Goal: Check status: Check status

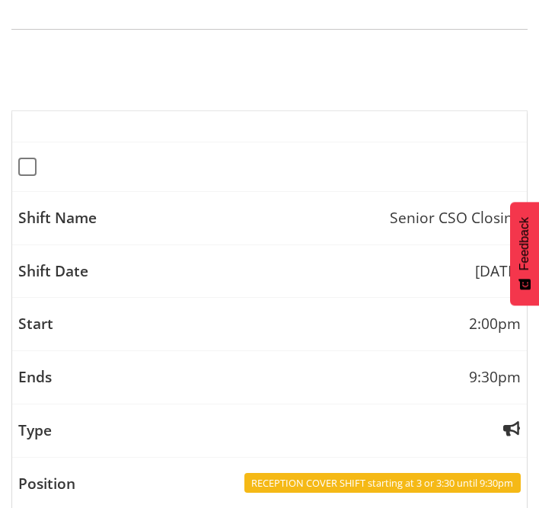
scroll to position [75, 0]
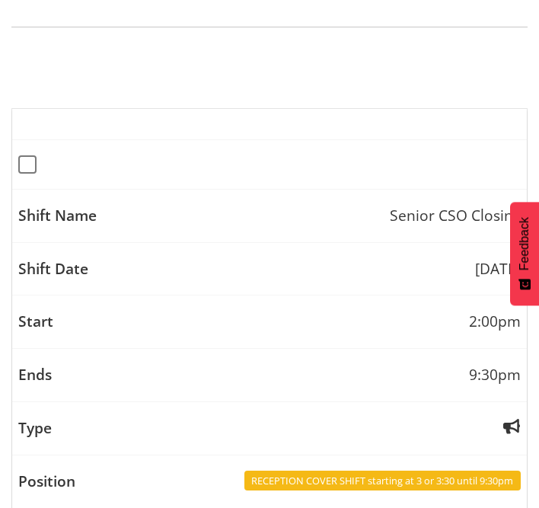
click at [301, 97] on button "Later" at bounding box center [301, 98] width 69 height 38
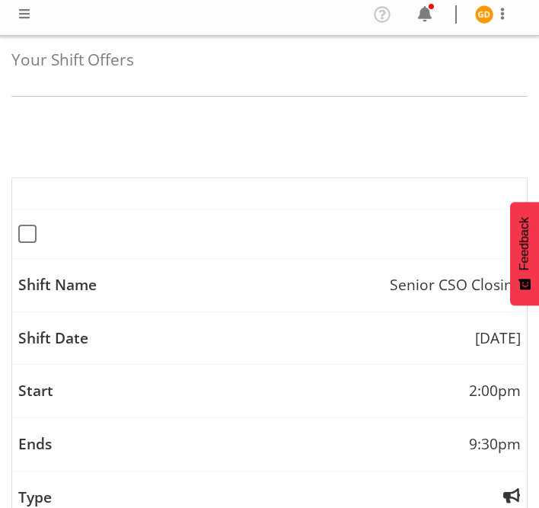
scroll to position [0, 0]
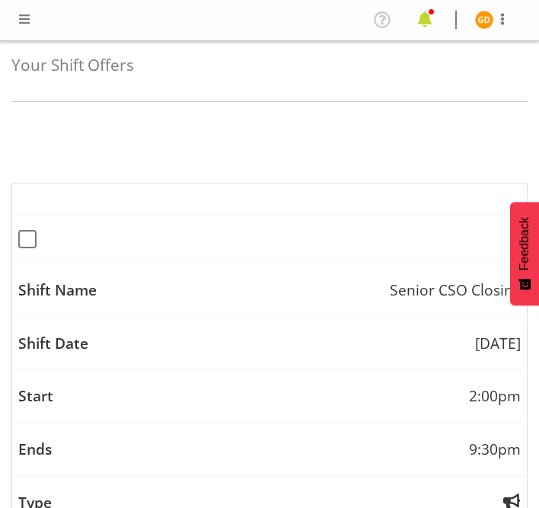
click at [429, 19] on span at bounding box center [425, 20] width 24 height 24
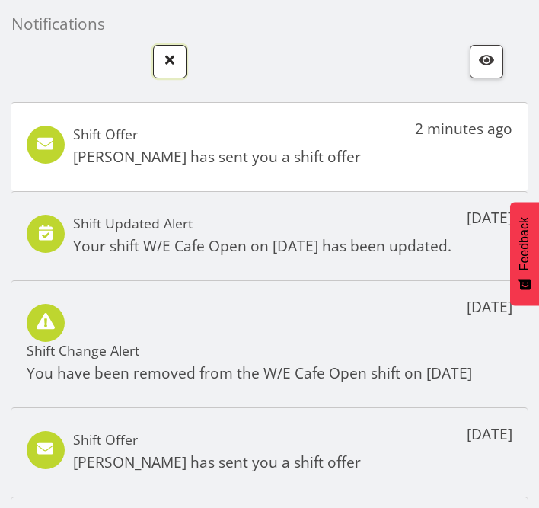
click at [171, 58] on span "button" at bounding box center [170, 60] width 20 height 20
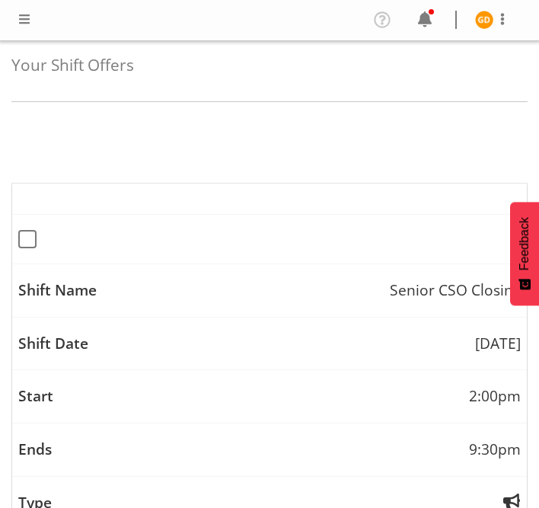
click at [21, 23] on span at bounding box center [24, 19] width 18 height 18
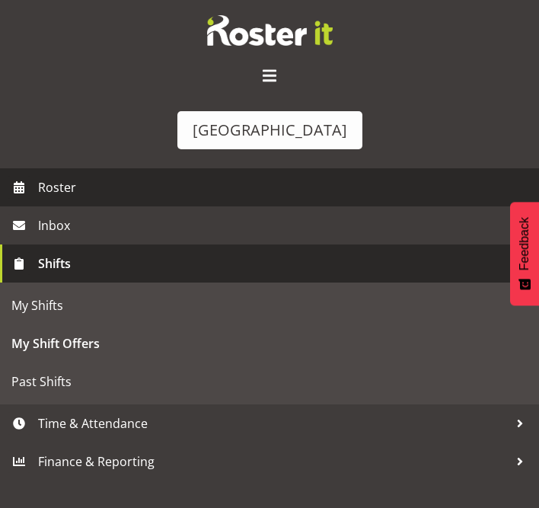
click at [44, 185] on span "Roster" at bounding box center [284, 187] width 493 height 23
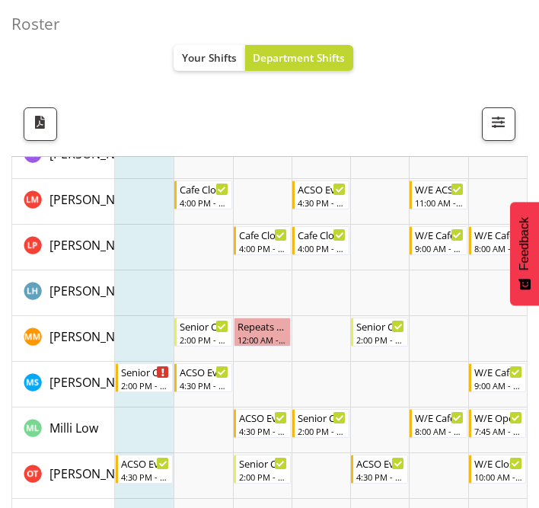
scroll to position [473, 0]
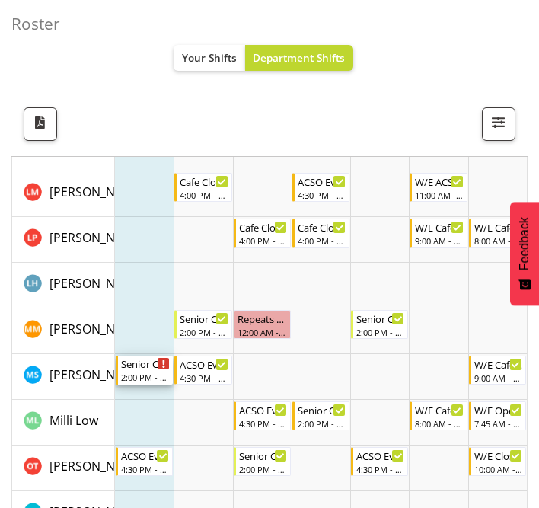
click at [151, 363] on div "Senior CSO Closing" at bounding box center [145, 362] width 49 height 15
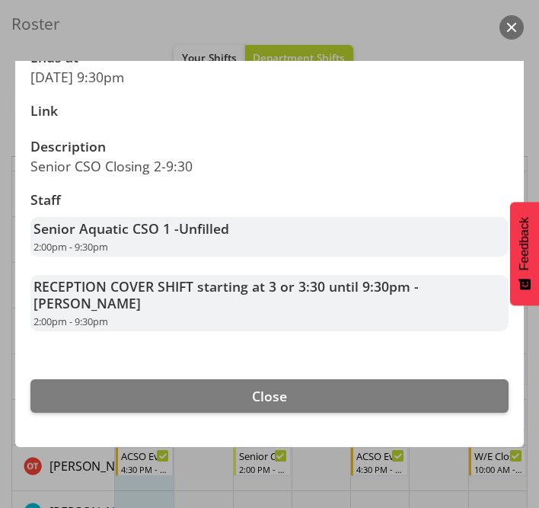
scroll to position [372, 0]
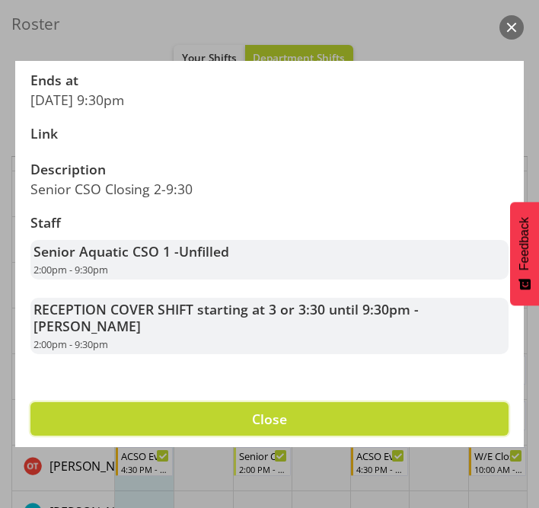
click at [241, 415] on button "Close" at bounding box center [269, 418] width 478 height 33
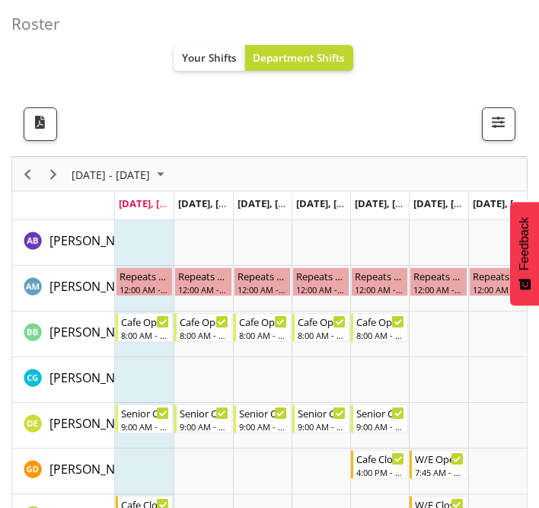
scroll to position [53, 0]
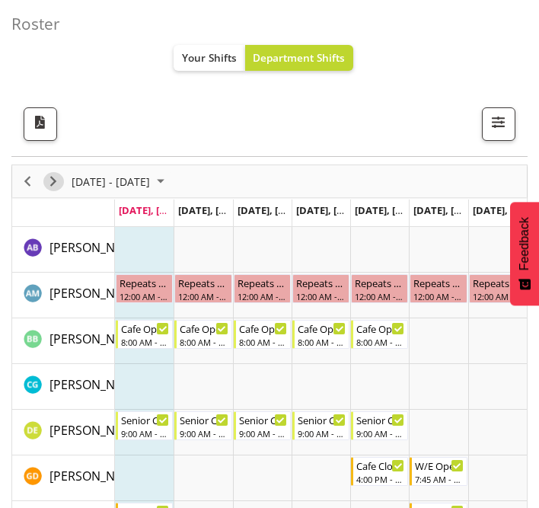
click at [59, 181] on span "Next" at bounding box center [53, 181] width 18 height 19
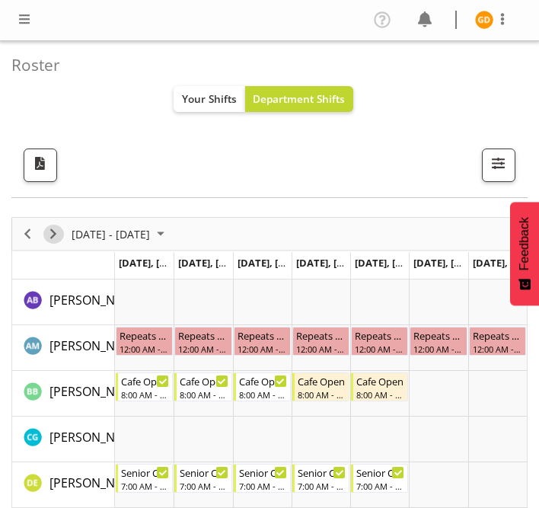
click at [50, 231] on span "Next" at bounding box center [53, 234] width 18 height 19
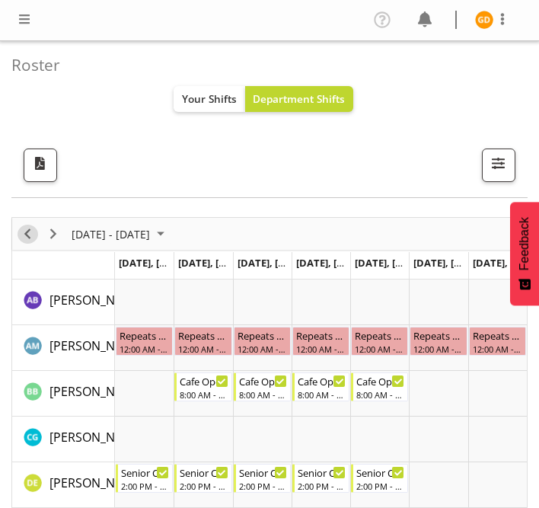
click at [29, 232] on span "Previous" at bounding box center [27, 234] width 18 height 19
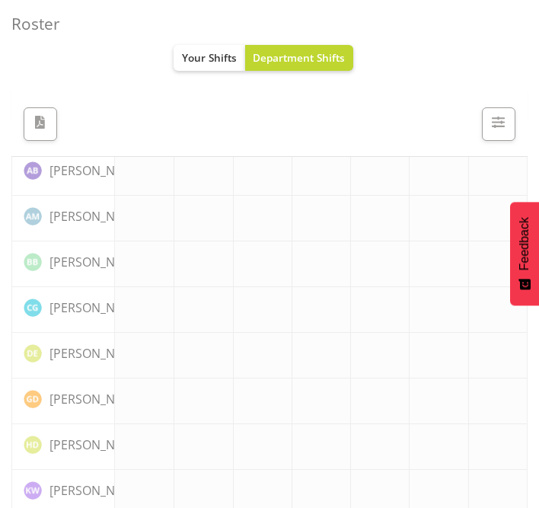
scroll to position [133, 0]
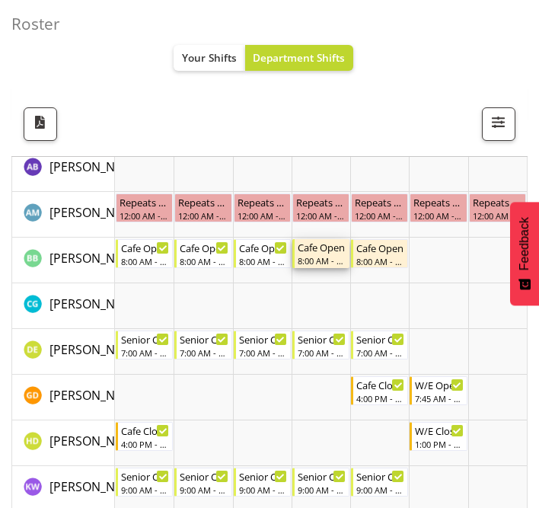
click at [314, 257] on div "8:00 AM - 4:30 PM" at bounding box center [322, 260] width 49 height 12
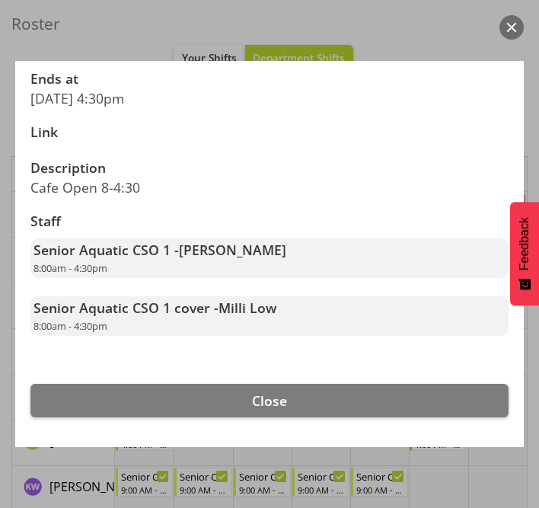
scroll to position [375, 0]
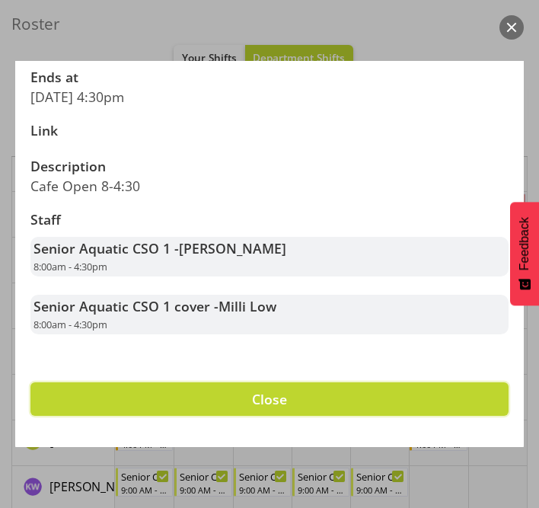
click at [276, 390] on span "Close" at bounding box center [269, 399] width 35 height 18
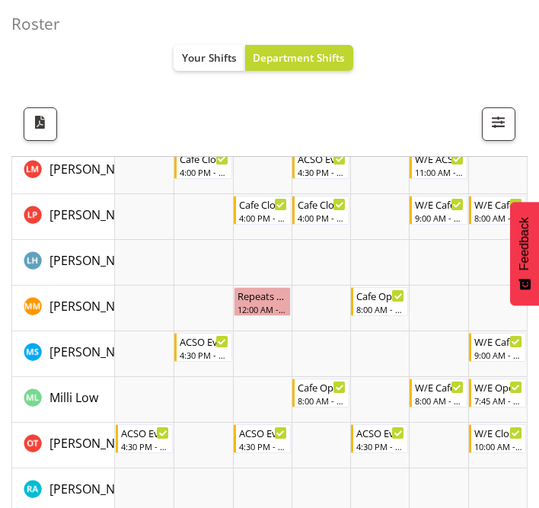
scroll to position [497, 0]
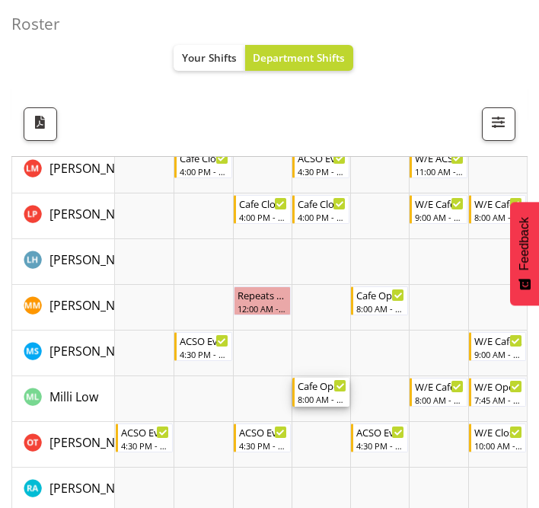
click at [321, 390] on div "Cafe Open" at bounding box center [322, 385] width 49 height 15
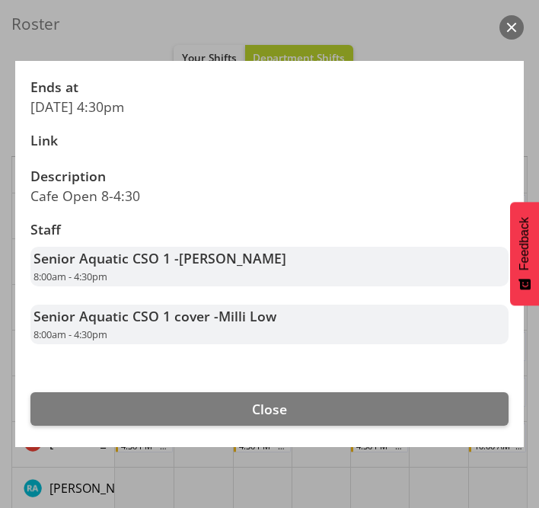
scroll to position [371, 0]
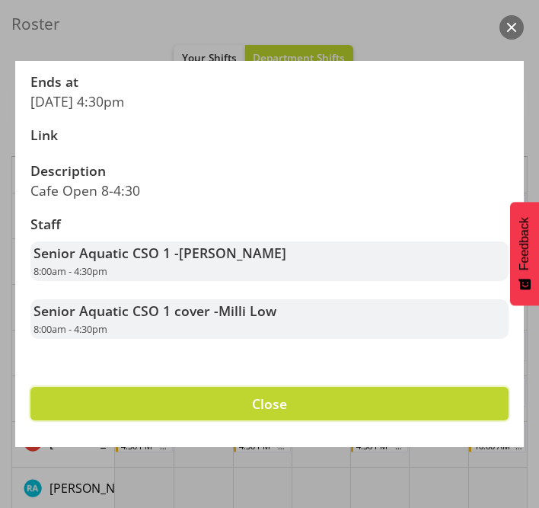
click at [282, 402] on span "Close" at bounding box center [269, 403] width 35 height 18
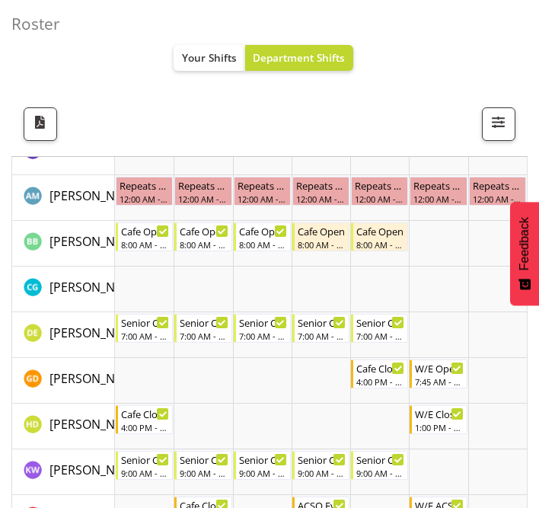
scroll to position [0, 0]
